Goal: Task Accomplishment & Management: Manage account settings

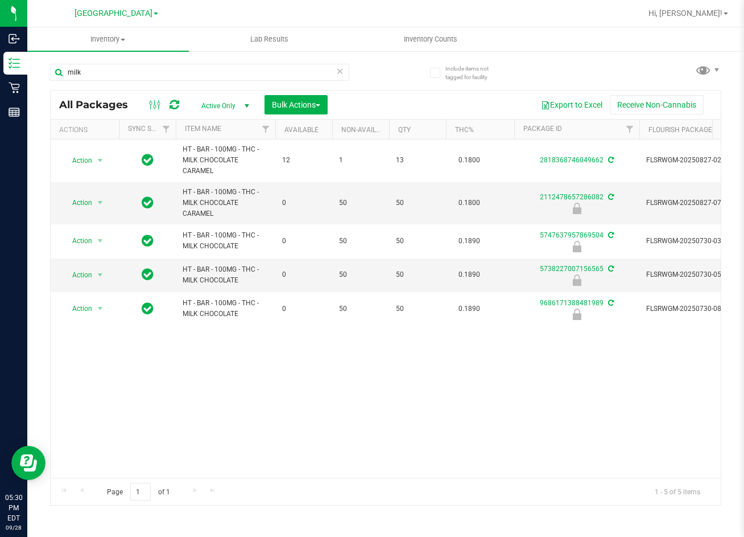
click at [239, 414] on div "Action Action Create package Edit attributes Global inventory Locate package Lo…" at bounding box center [386, 308] width 670 height 338
click at [194, 372] on div "Action Action Create package Edit attributes Global inventory Locate package Lo…" at bounding box center [386, 308] width 670 height 338
drag, startPoint x: 99, startPoint y: 73, endPoint x: -3, endPoint y: 52, distance: 104.0
click at [0, 52] on html "Inbound Inventory Retail Reports 05:36 PM EDT 09/28/2025 09/28 Lakeland WC Hi, …" at bounding box center [372, 268] width 744 height 537
click at [194, 418] on div "Action Action Create package Edit attributes Global inventory Locate package Lo…" at bounding box center [386, 308] width 670 height 338
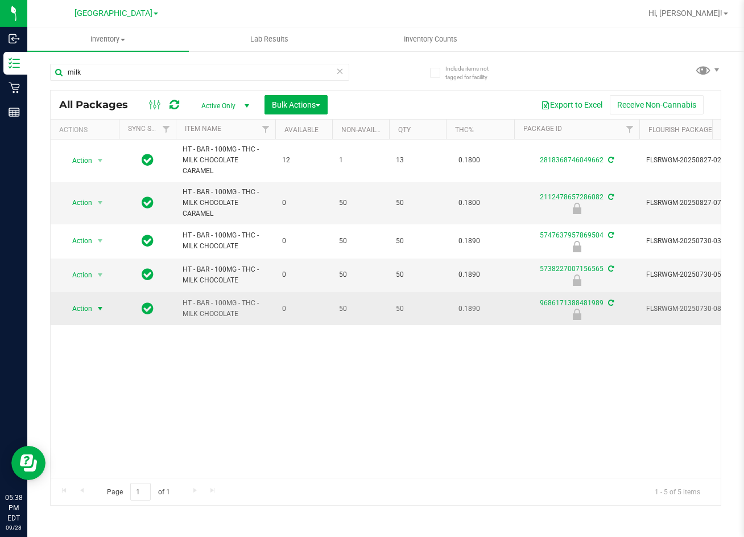
click at [85, 304] on span "Action" at bounding box center [77, 308] width 31 height 16
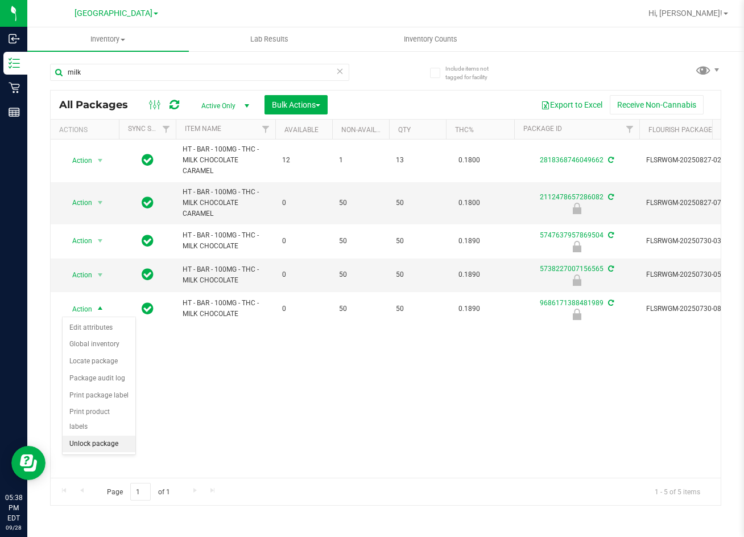
click at [118, 435] on li "Unlock package" at bounding box center [99, 443] width 73 height 17
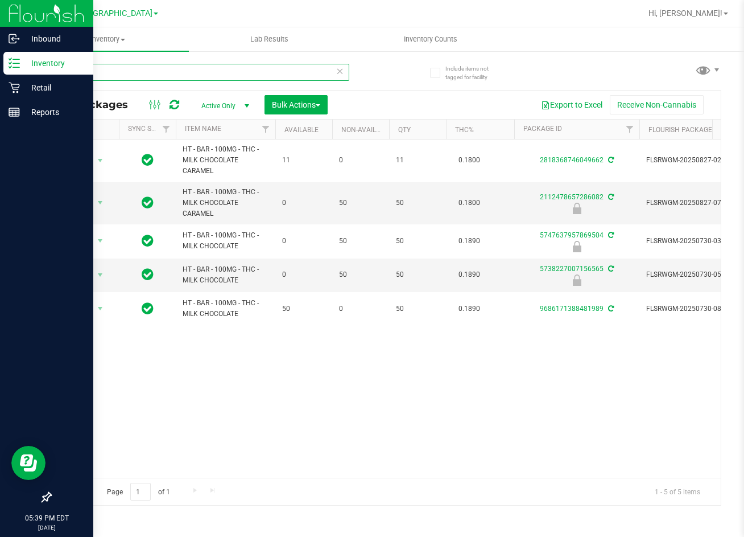
drag, startPoint x: 149, startPoint y: 80, endPoint x: 23, endPoint y: 69, distance: 126.3
click at [25, 69] on div "Inbound Inventory Retail Reports 05:39 PM EDT 09/28/2025 09/28 Lakeland WC Hi, …" at bounding box center [372, 268] width 744 height 537
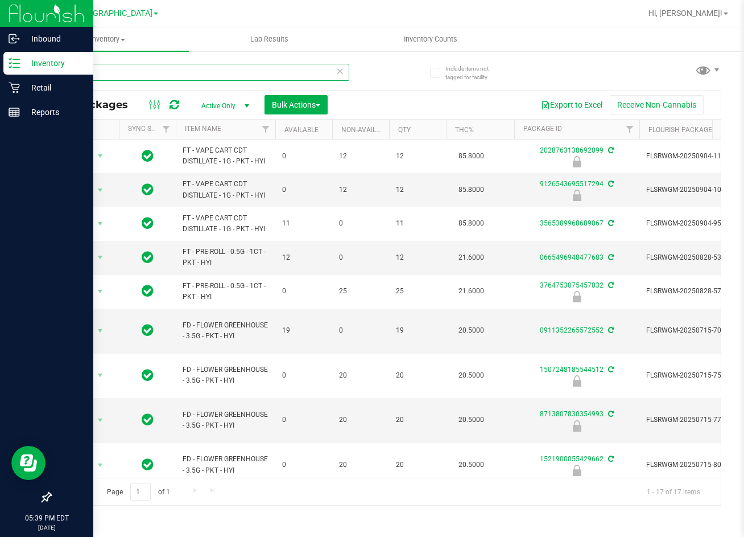
type input "pk"
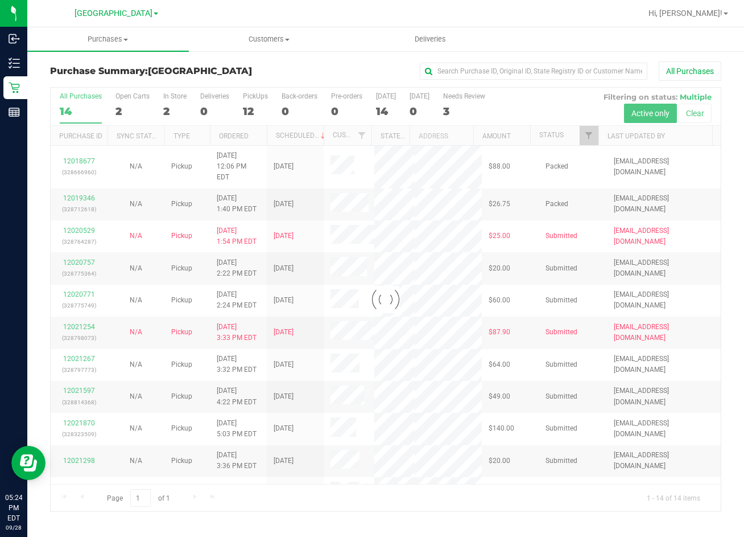
click at [339, 131] on div at bounding box center [386, 299] width 670 height 423
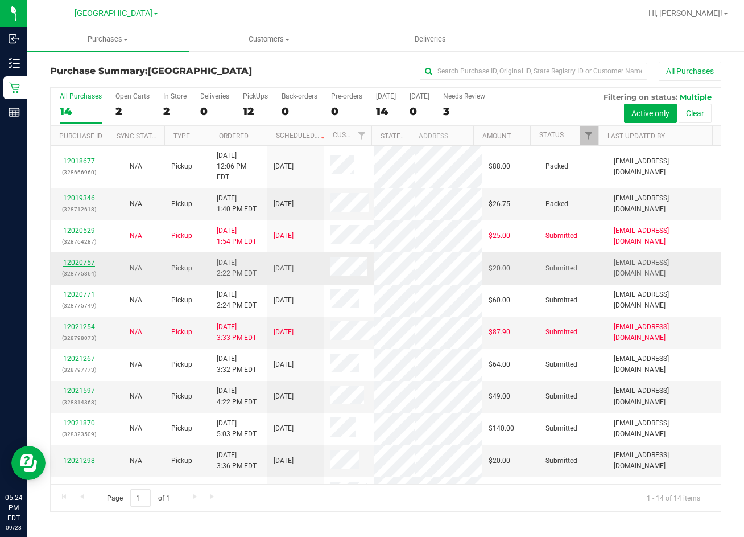
click at [81, 258] on link "12020757" at bounding box center [79, 262] width 32 height 8
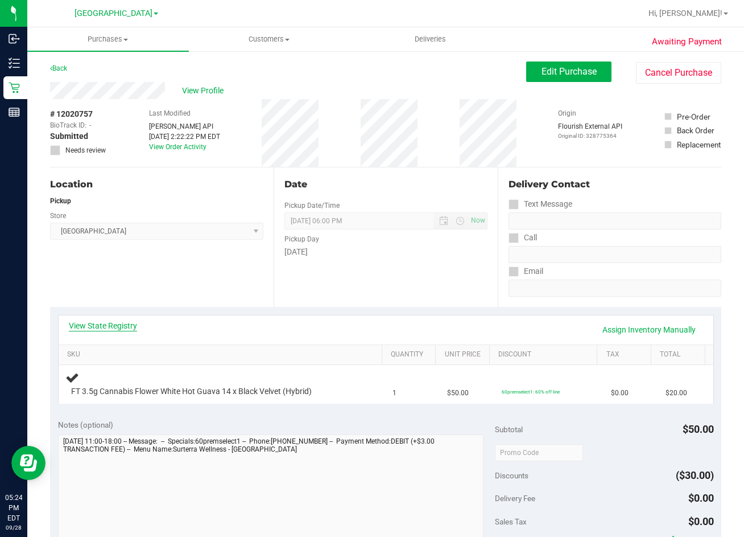
click at [109, 330] on link "View State Registry" at bounding box center [103, 325] width 68 height 11
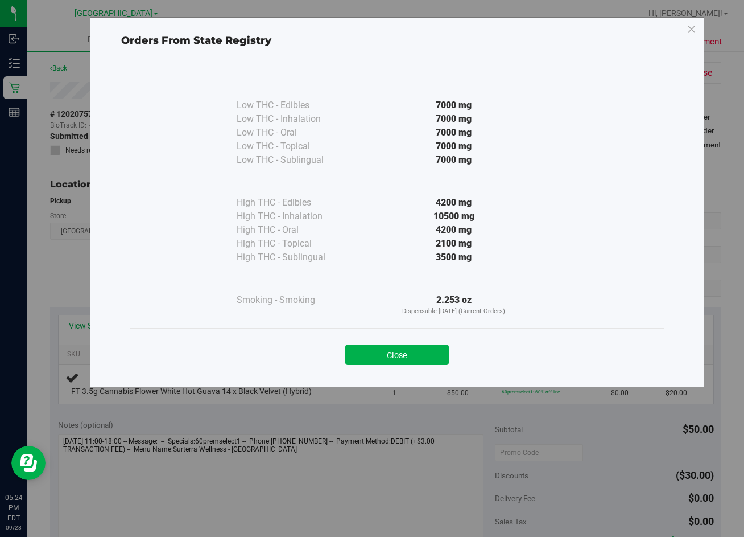
drag, startPoint x: 421, startPoint y: 344, endPoint x: 444, endPoint y: 343, distance: 23.3
click at [424, 345] on div "Close" at bounding box center [397, 351] width 518 height 28
click at [415, 352] on button "Close" at bounding box center [397, 354] width 104 height 20
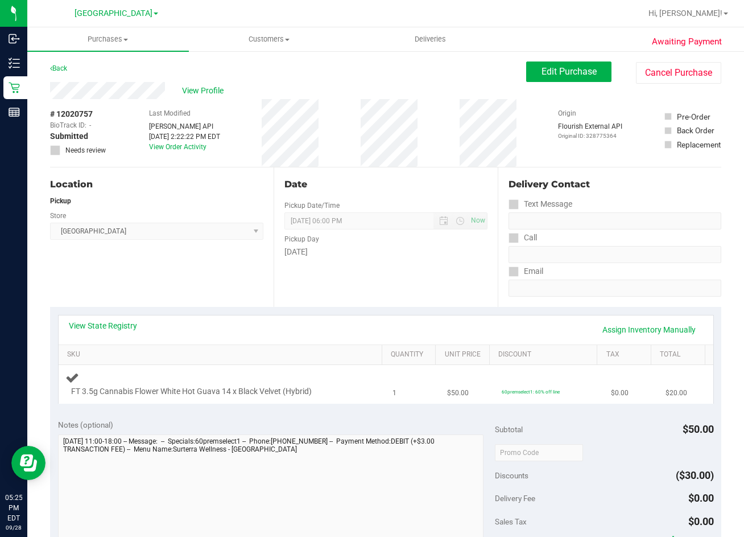
drag, startPoint x: 349, startPoint y: 380, endPoint x: 355, endPoint y: 380, distance: 6.3
click at [355, 380] on div "FT 3.5g Cannabis Flower White Hot Guava 14 x Black Velvet (Hybrid)" at bounding box center [222, 383] width 314 height 27
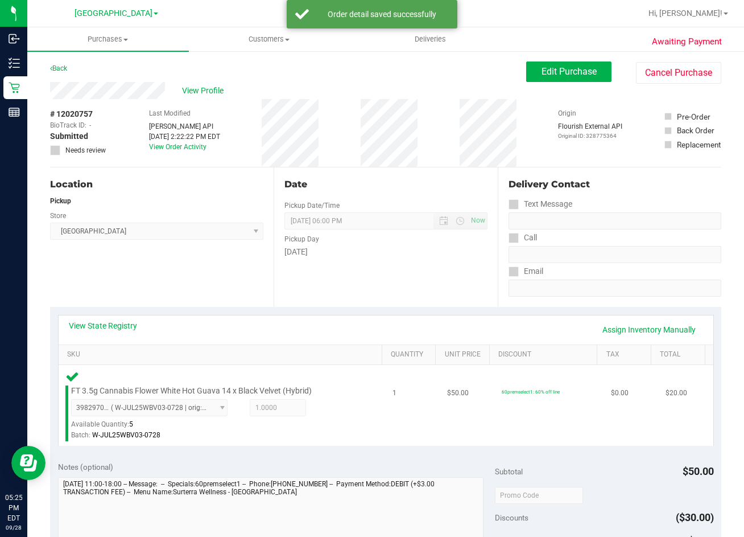
scroll to position [341, 0]
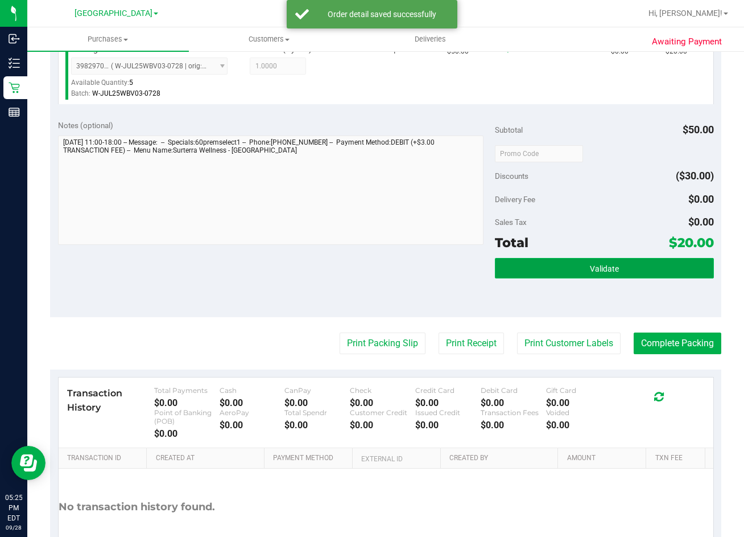
click at [649, 275] on button "Validate" at bounding box center [604, 268] width 219 height 20
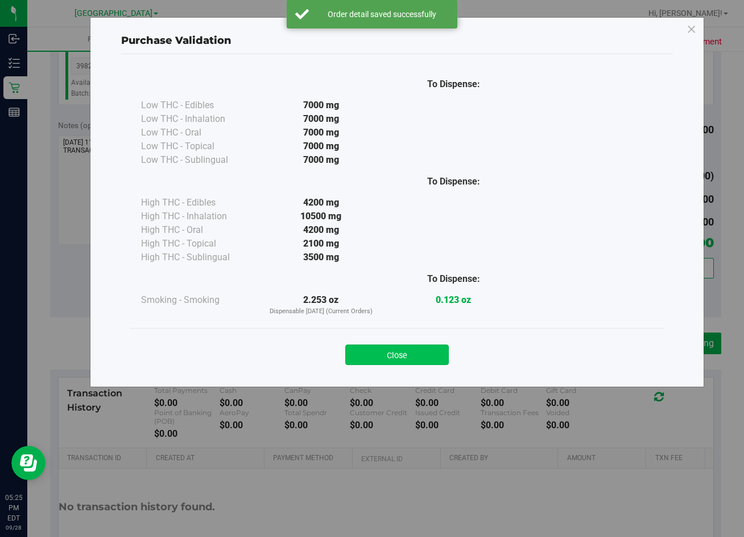
click at [408, 351] on button "Close" at bounding box center [397, 354] width 104 height 20
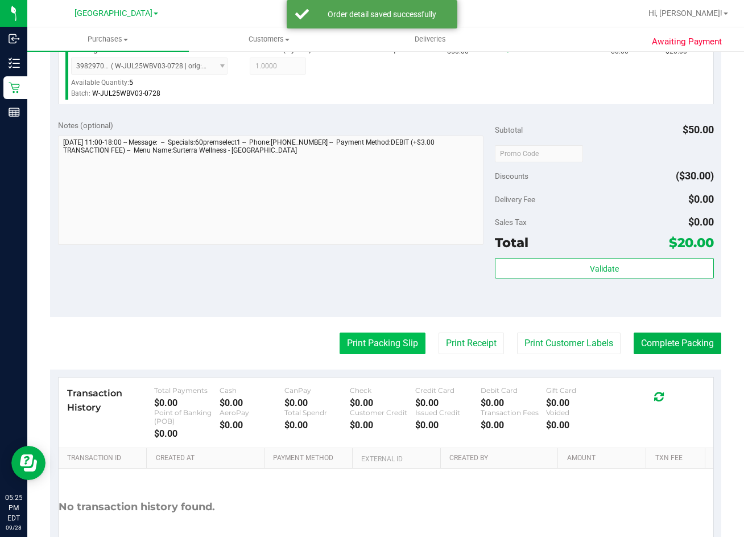
click at [375, 347] on button "Print Packing Slip" at bounding box center [383, 343] width 86 height 22
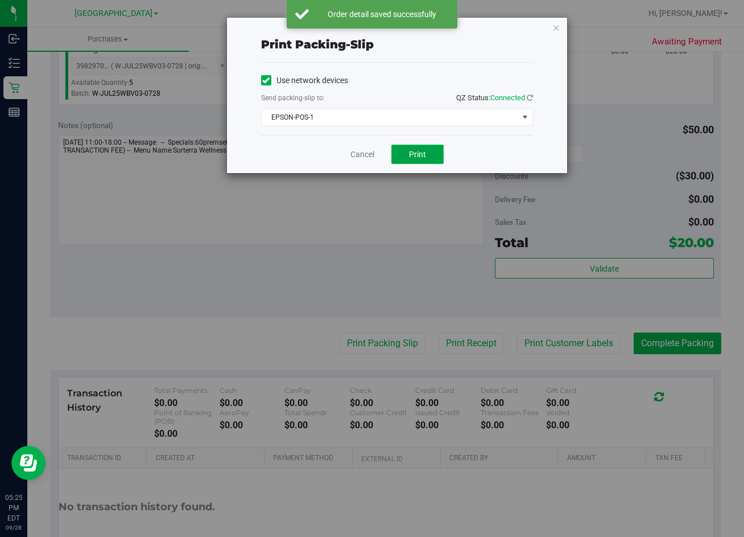
click at [431, 153] on button "Print" at bounding box center [418, 154] width 52 height 19
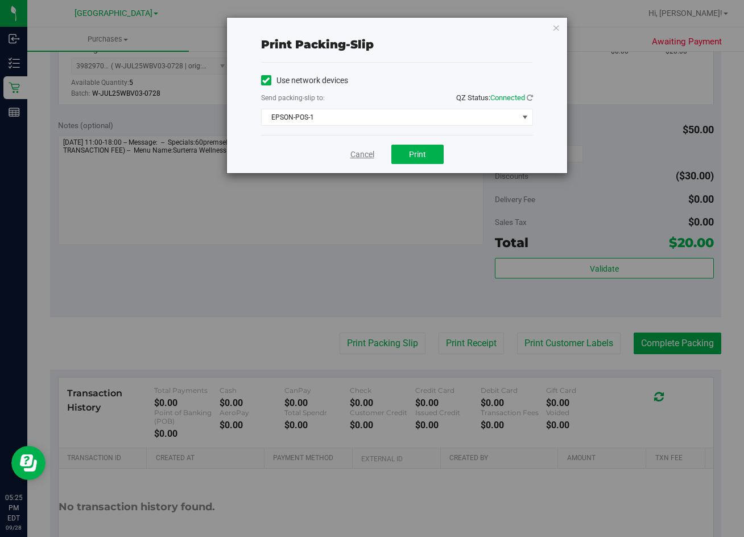
click at [361, 150] on link "Cancel" at bounding box center [363, 155] width 24 height 12
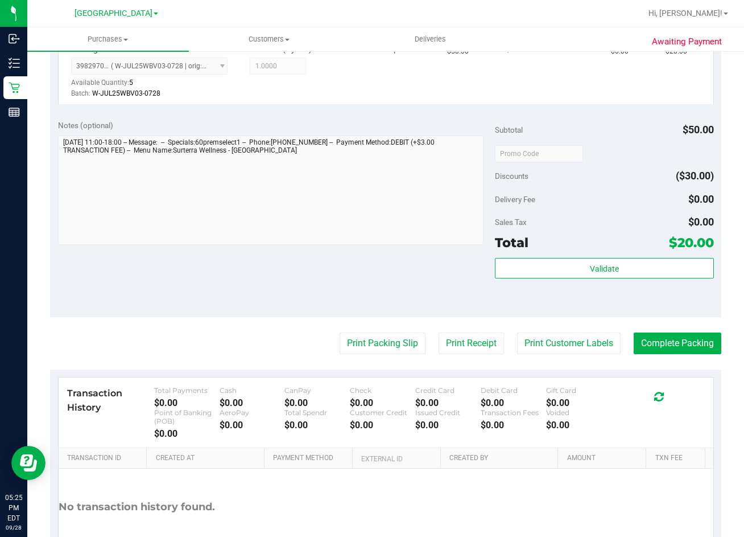
click at [624, 279] on div "Validate" at bounding box center [604, 283] width 219 height 51
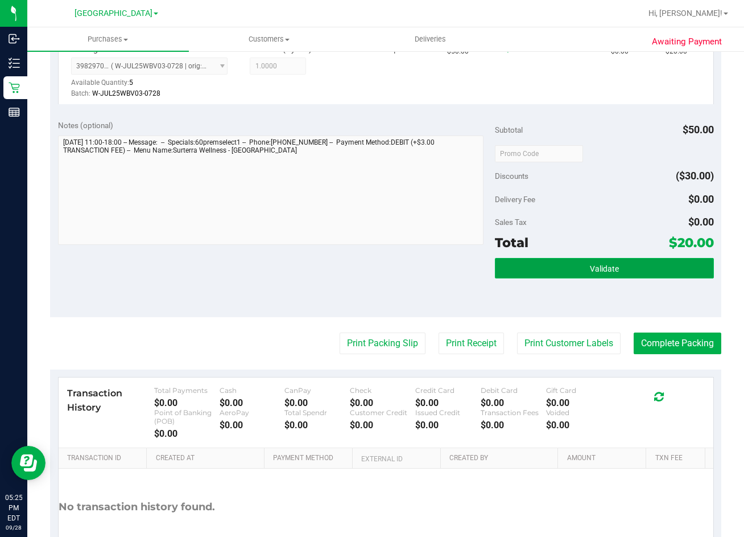
click at [624, 274] on button "Validate" at bounding box center [604, 268] width 219 height 20
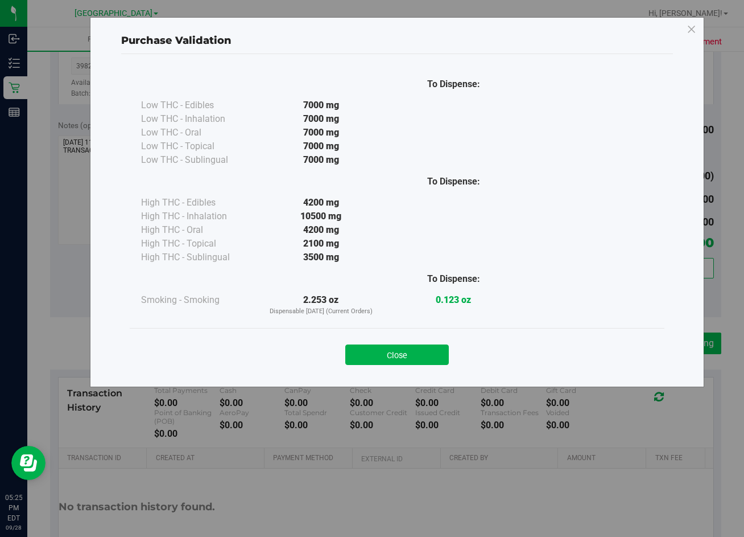
drag, startPoint x: 414, startPoint y: 356, endPoint x: 707, endPoint y: 347, distance: 292.6
click at [419, 355] on button "Close" at bounding box center [397, 354] width 104 height 20
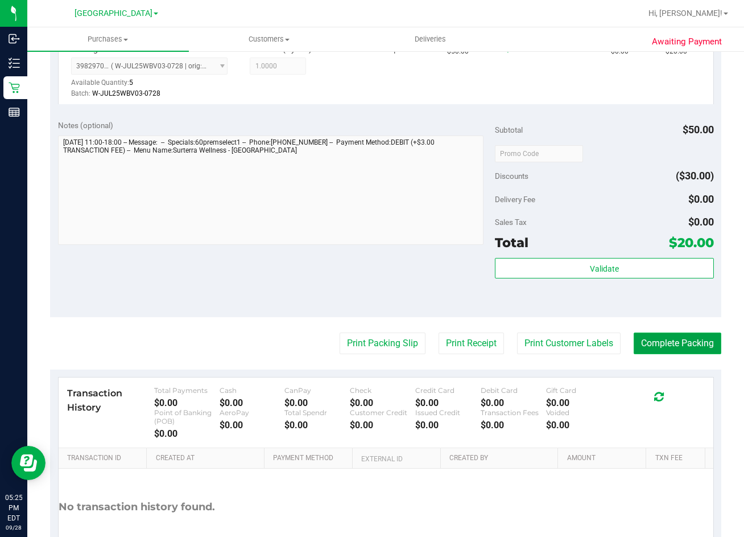
click at [703, 347] on button "Complete Packing" at bounding box center [678, 343] width 88 height 22
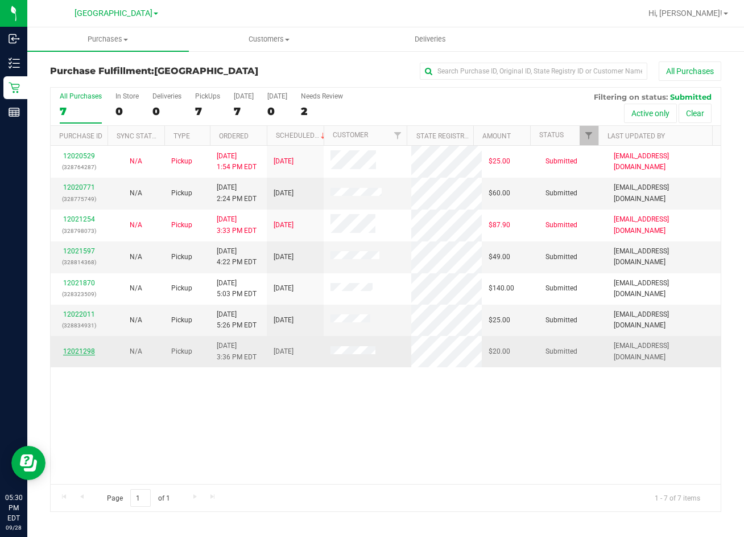
click at [84, 352] on link "12021298" at bounding box center [79, 351] width 32 height 8
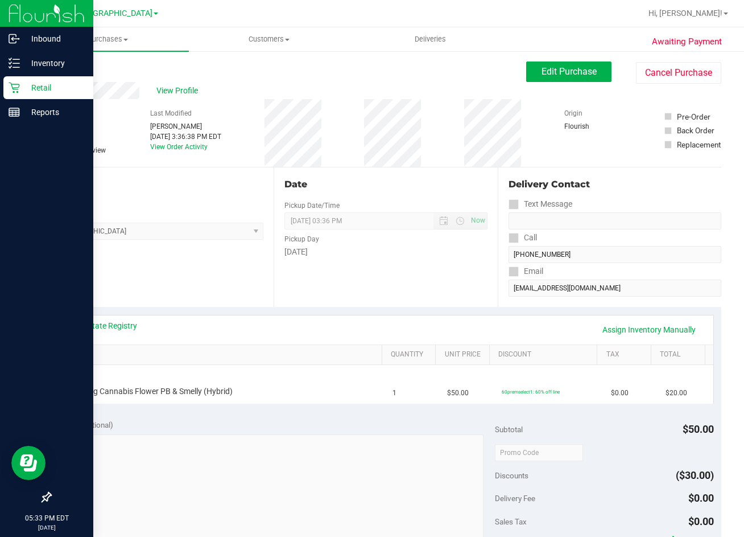
click at [31, 90] on p "Retail" at bounding box center [54, 88] width 68 height 14
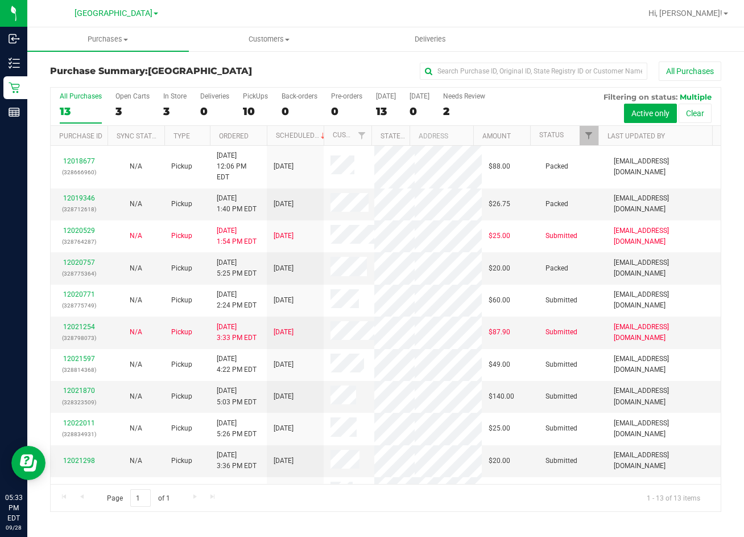
click at [340, 128] on th "Customer" at bounding box center [348, 136] width 48 height 20
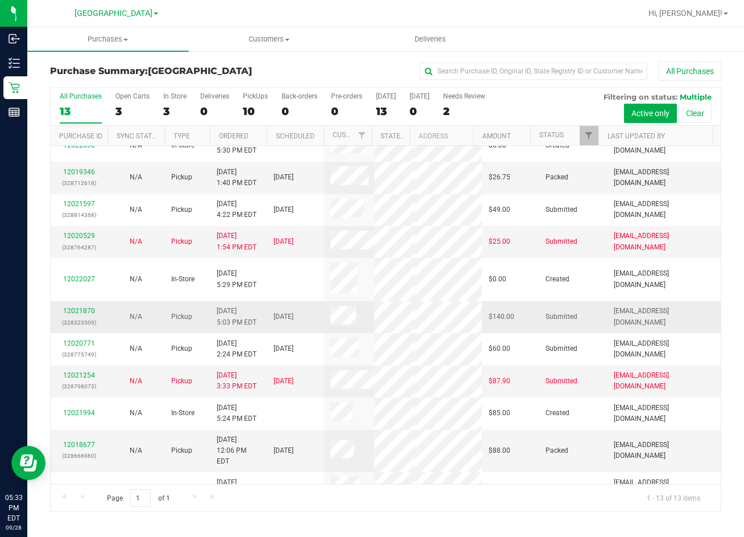
scroll to position [82, 0]
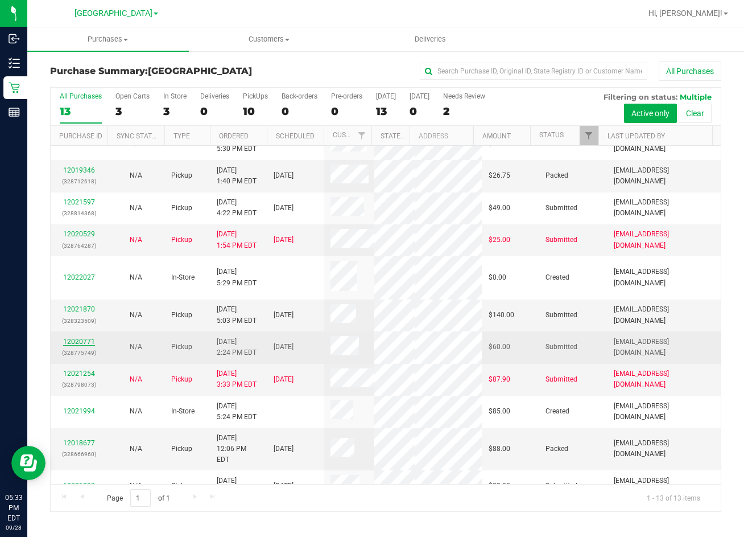
click at [86, 337] on link "12020771" at bounding box center [79, 341] width 32 height 8
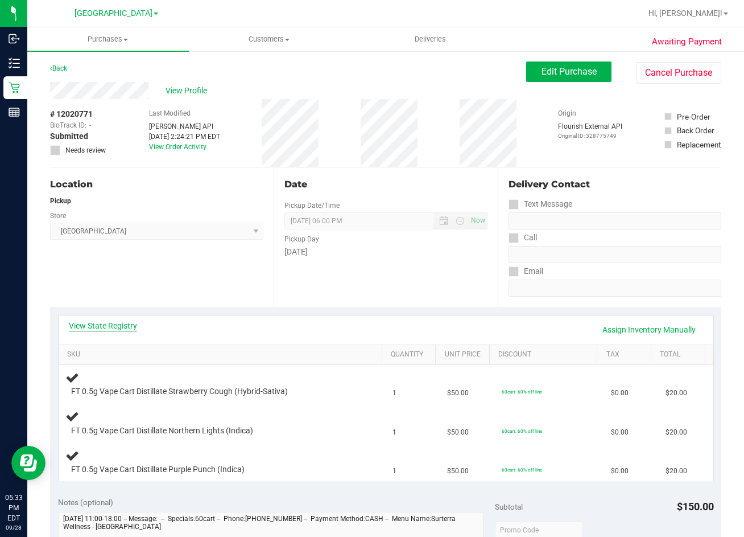
click at [106, 326] on link "View State Registry" at bounding box center [103, 325] width 68 height 11
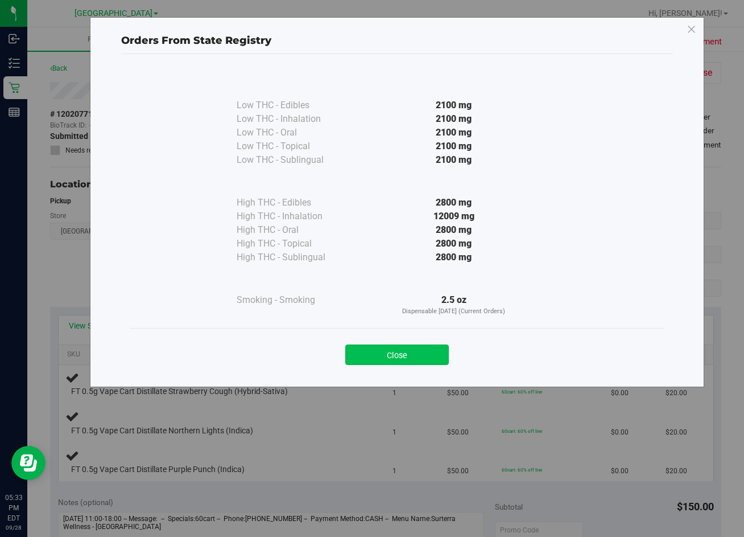
click at [403, 348] on button "Close" at bounding box center [397, 354] width 104 height 20
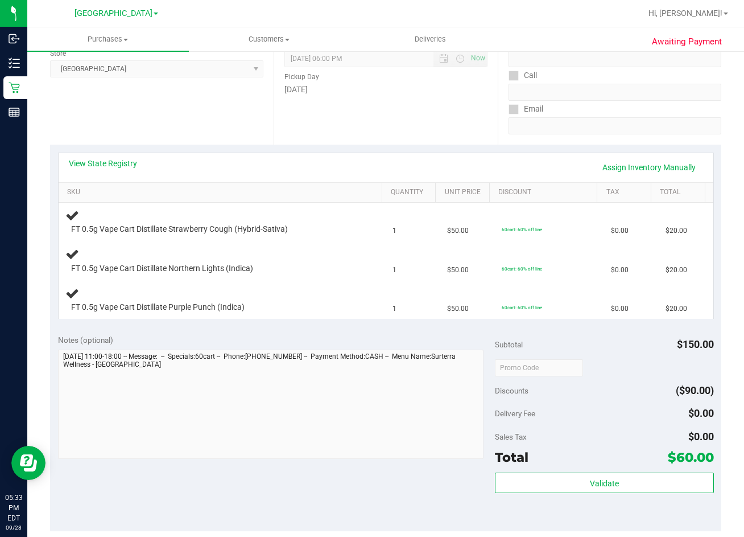
scroll to position [285, 0]
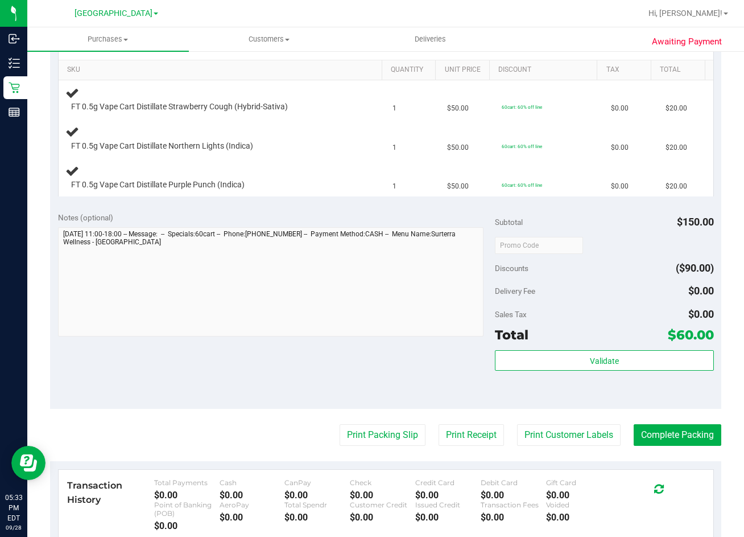
click at [347, 349] on div "Notes (optional) Subtotal $150.00 Discounts ($90.00) Delivery Fee $0.00 Sales T…" at bounding box center [385, 306] width 671 height 205
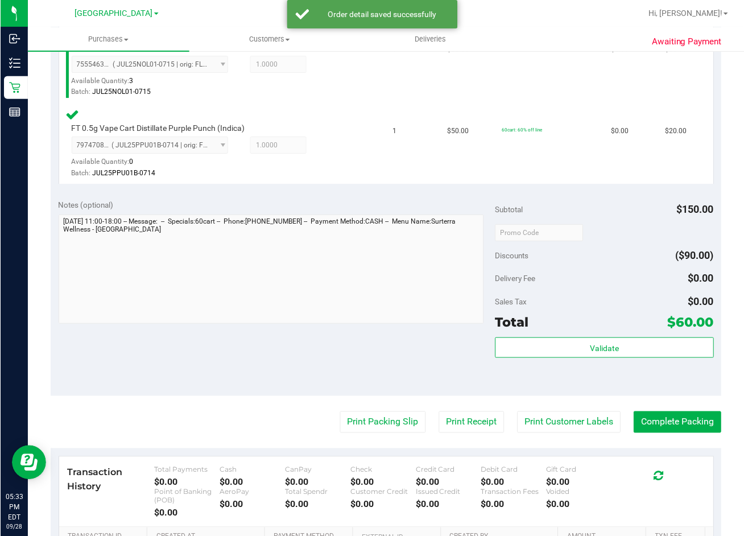
scroll to position [512, 0]
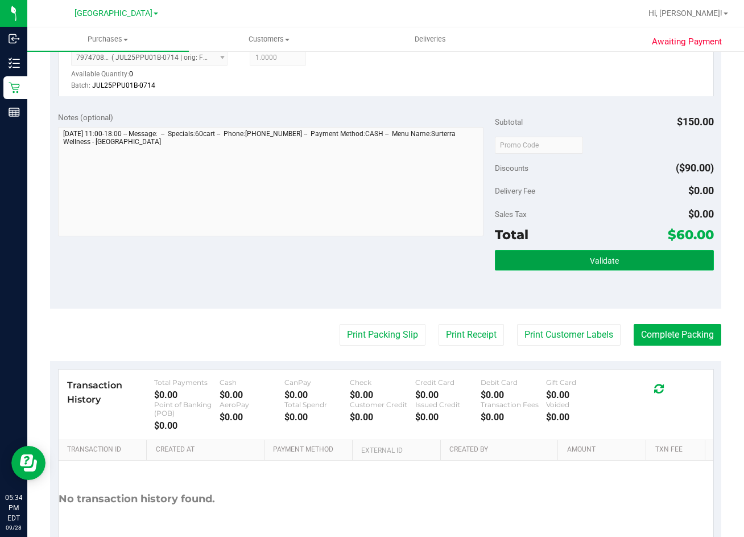
click at [601, 259] on span "Validate" at bounding box center [604, 260] width 29 height 9
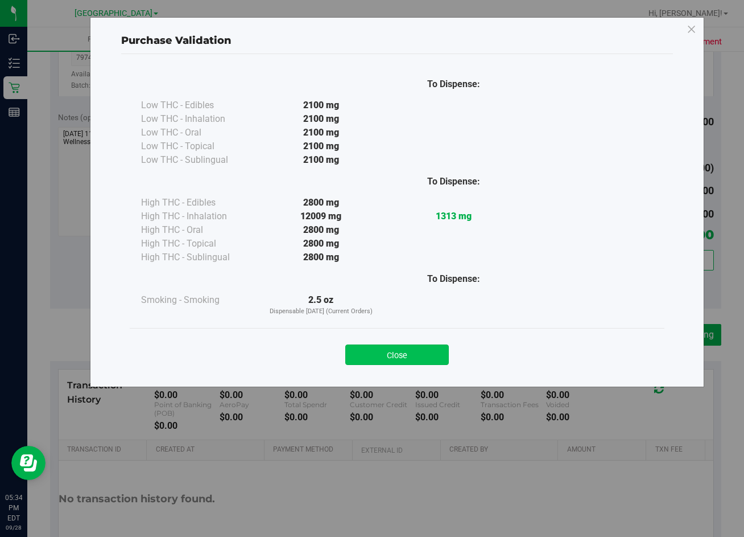
click at [431, 357] on button "Close" at bounding box center [397, 354] width 104 height 20
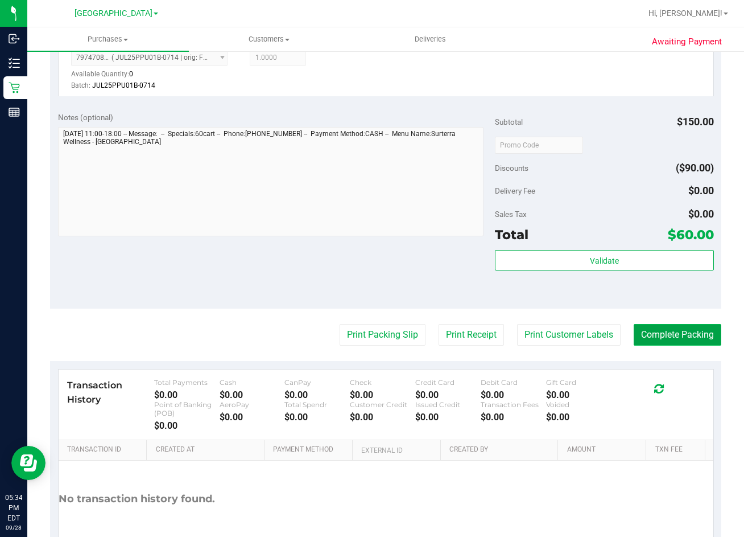
click at [687, 343] on button "Complete Packing" at bounding box center [678, 335] width 88 height 22
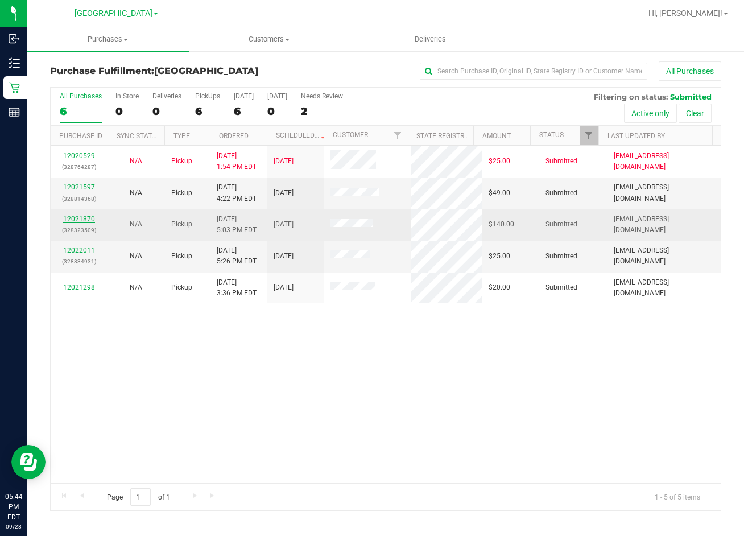
click at [81, 220] on link "12021870" at bounding box center [79, 219] width 32 height 8
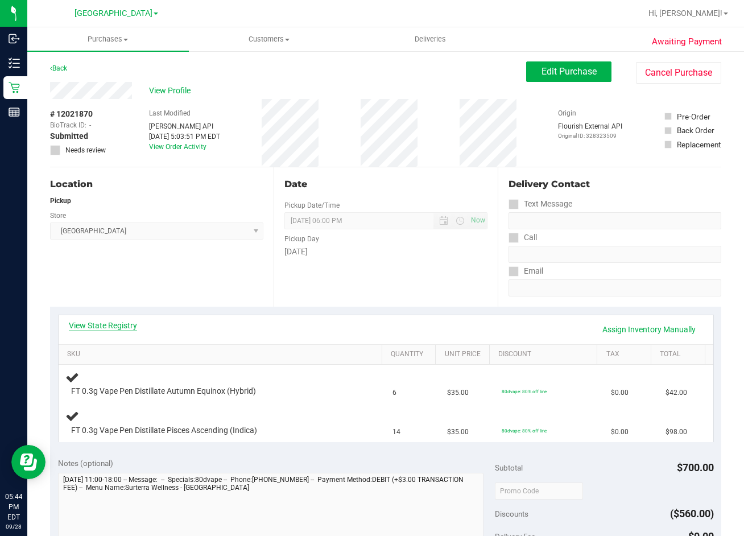
click at [95, 325] on link "View State Registry" at bounding box center [103, 325] width 68 height 11
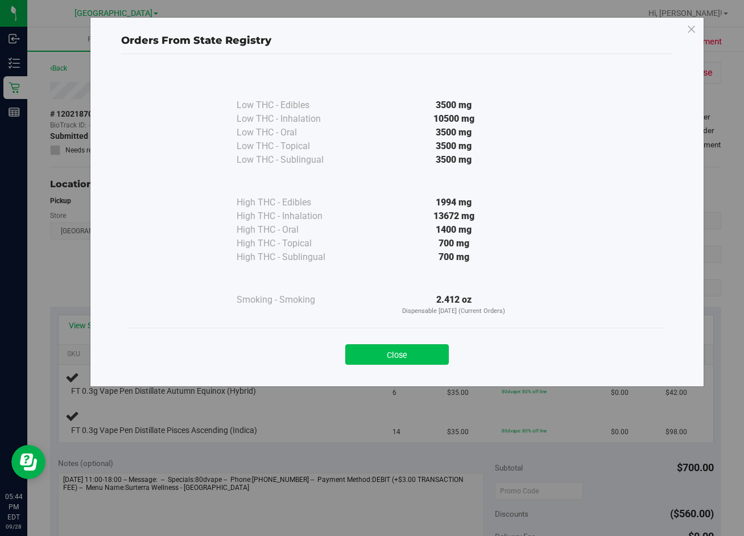
click at [393, 353] on button "Close" at bounding box center [397, 354] width 104 height 20
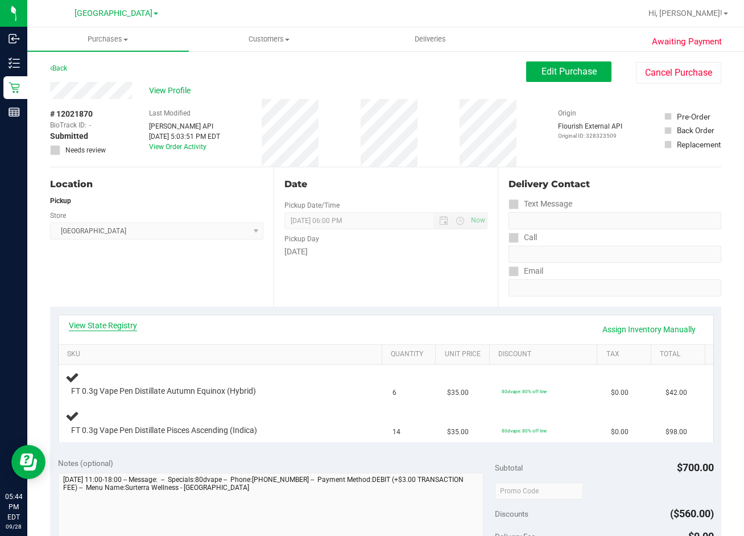
click at [120, 325] on link "View State Registry" at bounding box center [103, 325] width 68 height 11
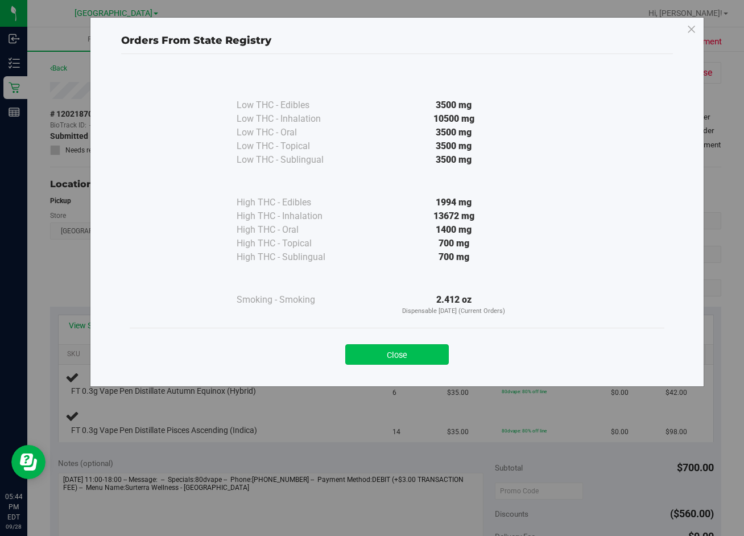
click at [399, 357] on button "Close" at bounding box center [397, 354] width 104 height 20
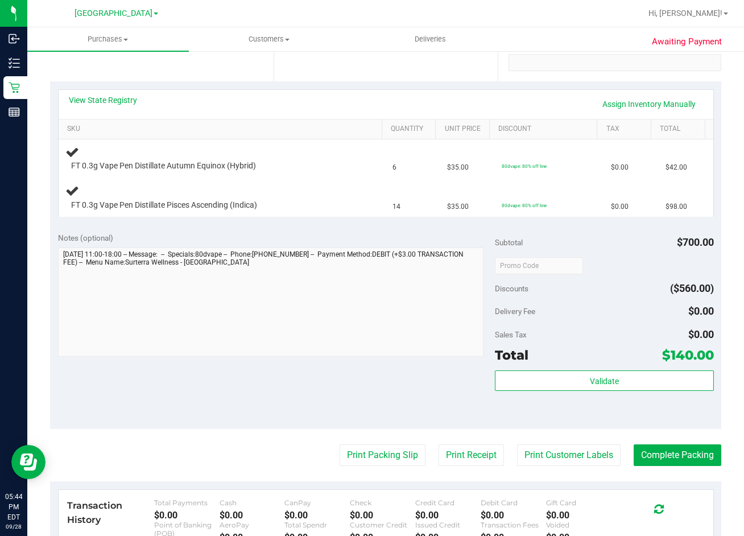
scroll to position [228, 0]
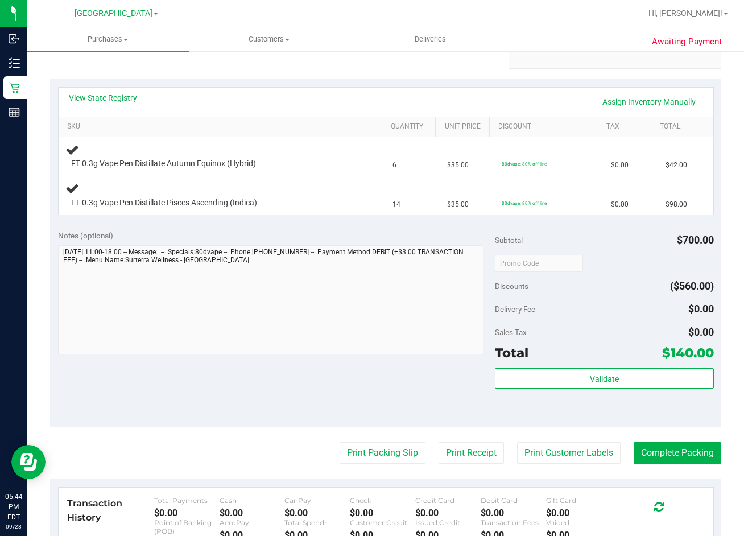
click at [392, 378] on div "Notes (optional) Subtotal $700.00 Discounts ($560.00) Delivery Fee $0.00 Sales …" at bounding box center [385, 324] width 671 height 205
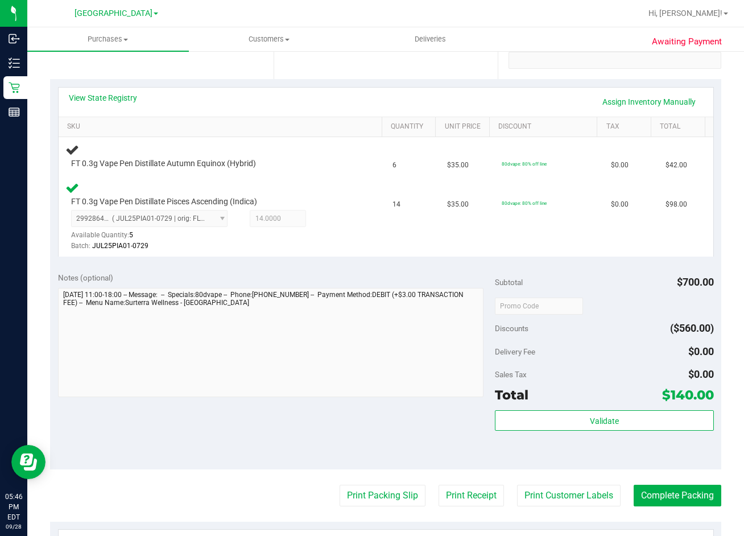
click at [510, 392] on span "Total" at bounding box center [512, 395] width 34 height 16
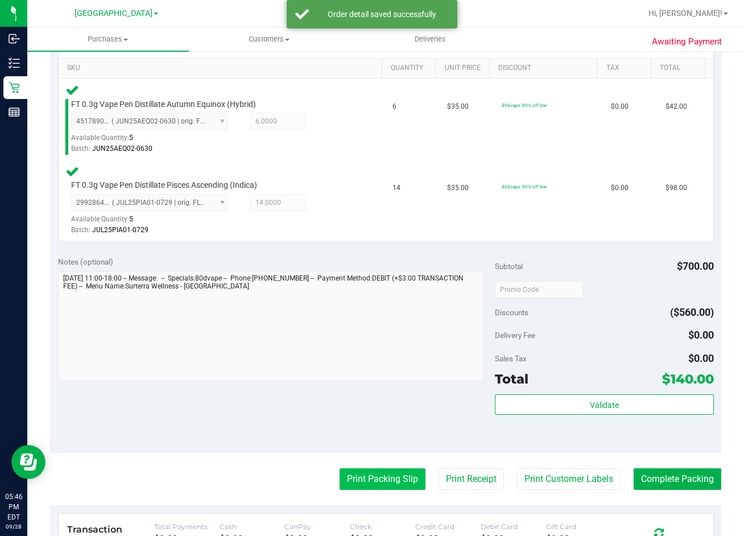
scroll to position [500, 0]
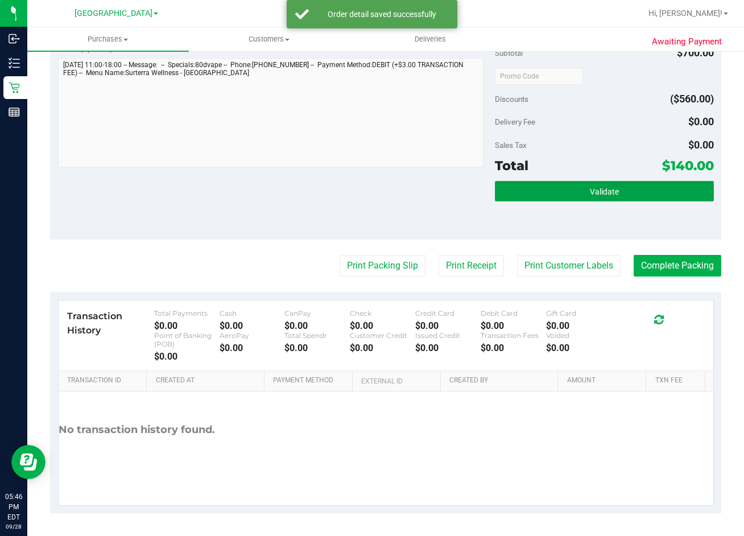
click at [652, 200] on button "Validate" at bounding box center [604, 191] width 219 height 20
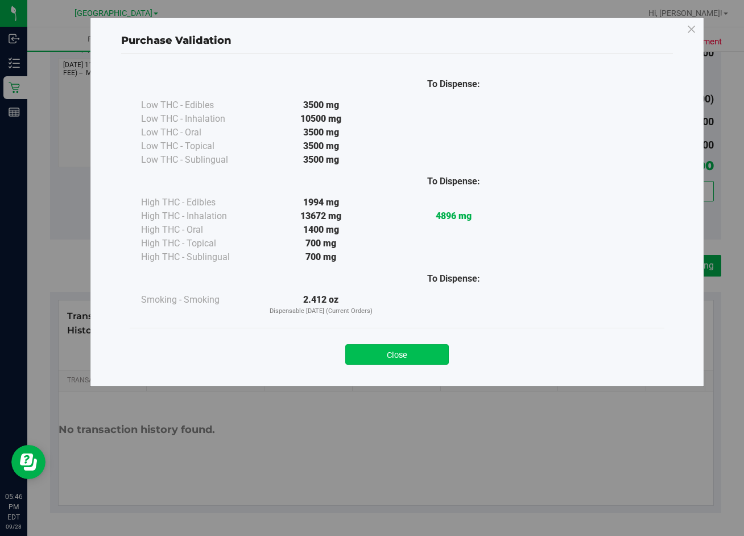
click at [419, 355] on button "Close" at bounding box center [397, 354] width 104 height 20
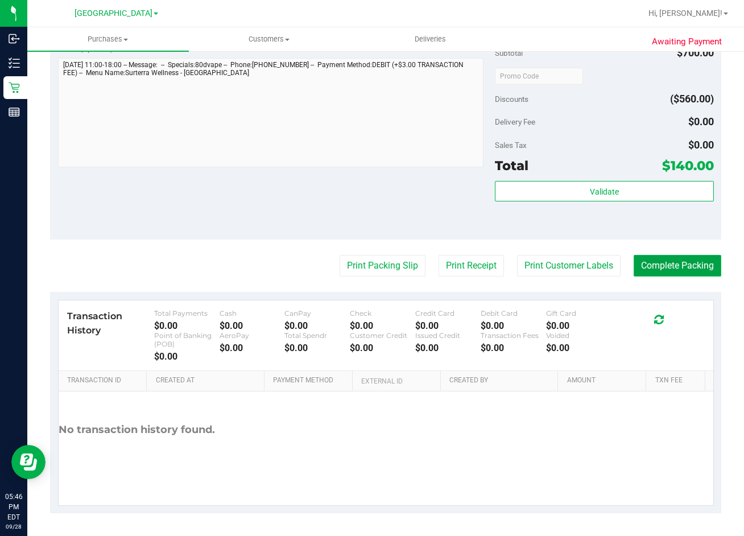
click at [648, 262] on button "Complete Packing" at bounding box center [678, 266] width 88 height 22
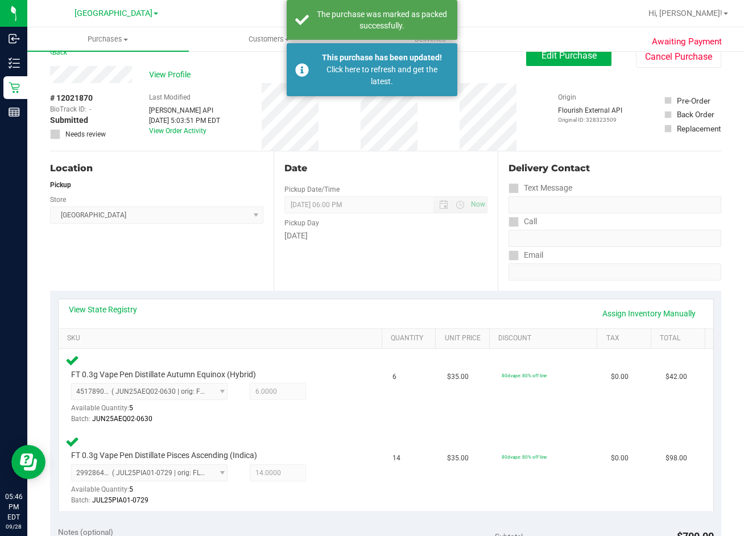
scroll to position [0, 0]
